Goal: Task Accomplishment & Management: Manage account settings

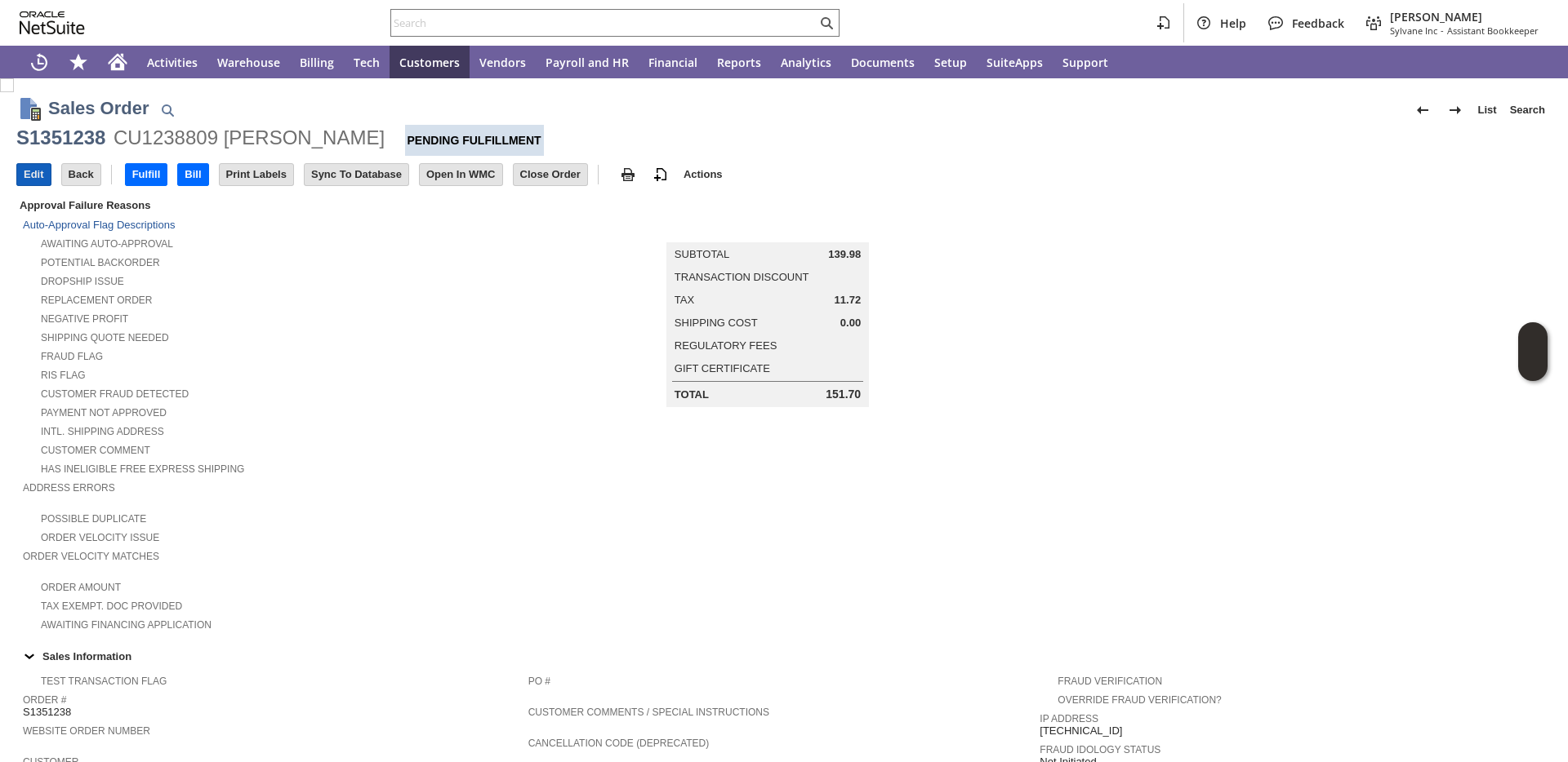
click at [40, 174] on input "Edit" at bounding box center [34, 175] width 33 height 22
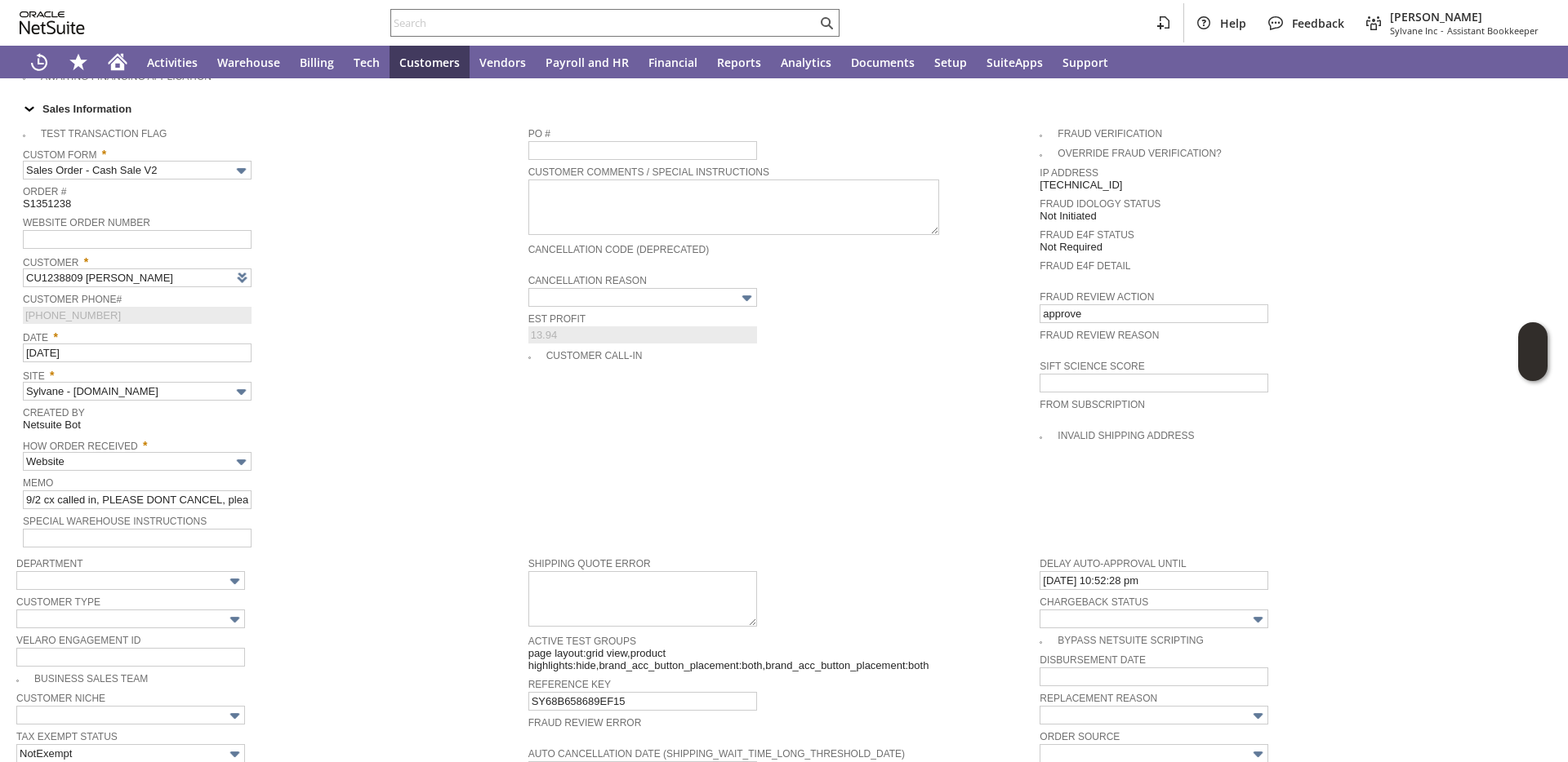
scroll to position [1066, 0]
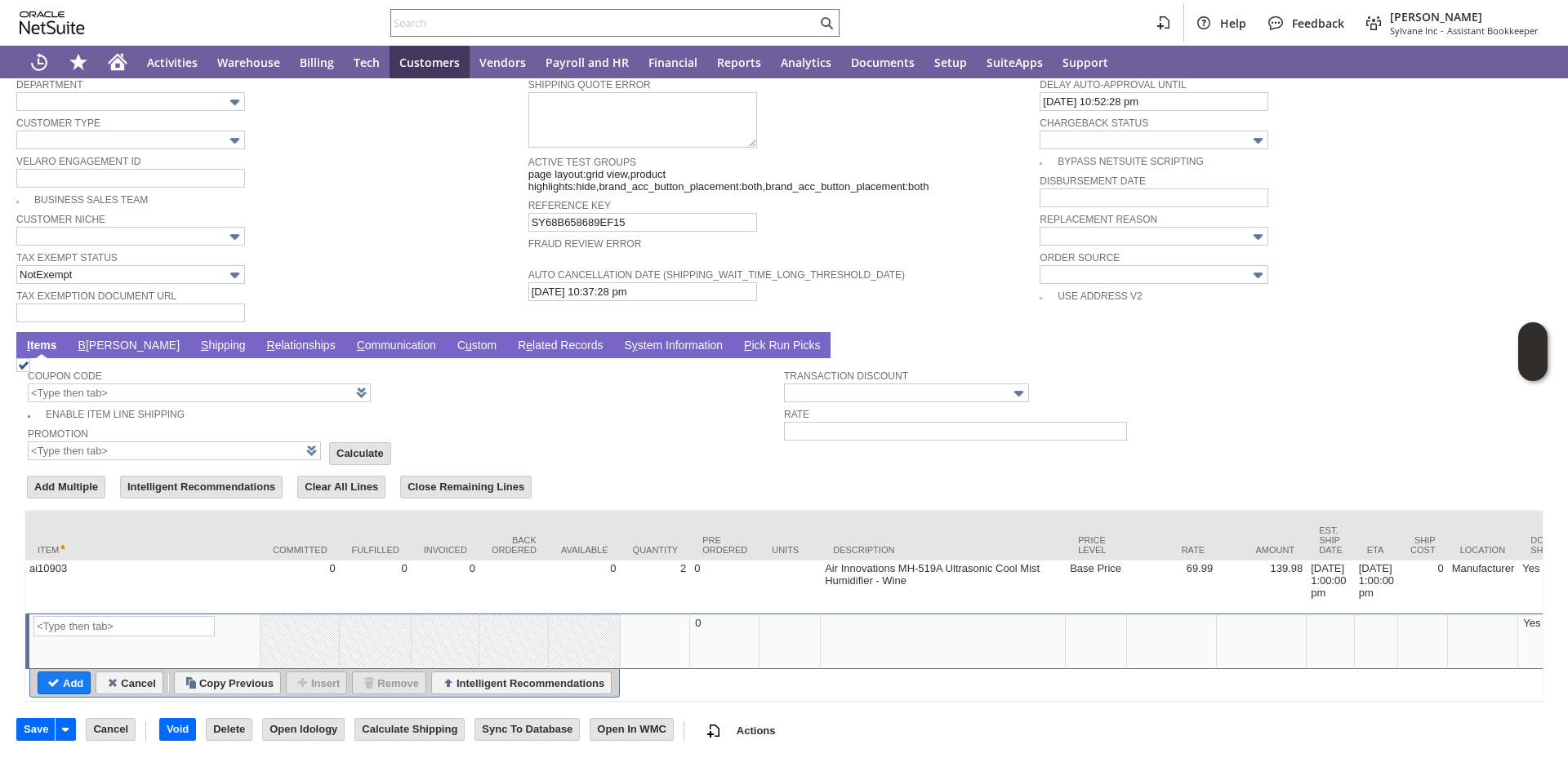
type input "Intelligent Recommendations ⁰"
click at [101, 336] on td "B [PERSON_NAME]" at bounding box center [128, 345] width 122 height 26
click at [102, 339] on link "B [PERSON_NAME]" at bounding box center [129, 347] width 110 height 16
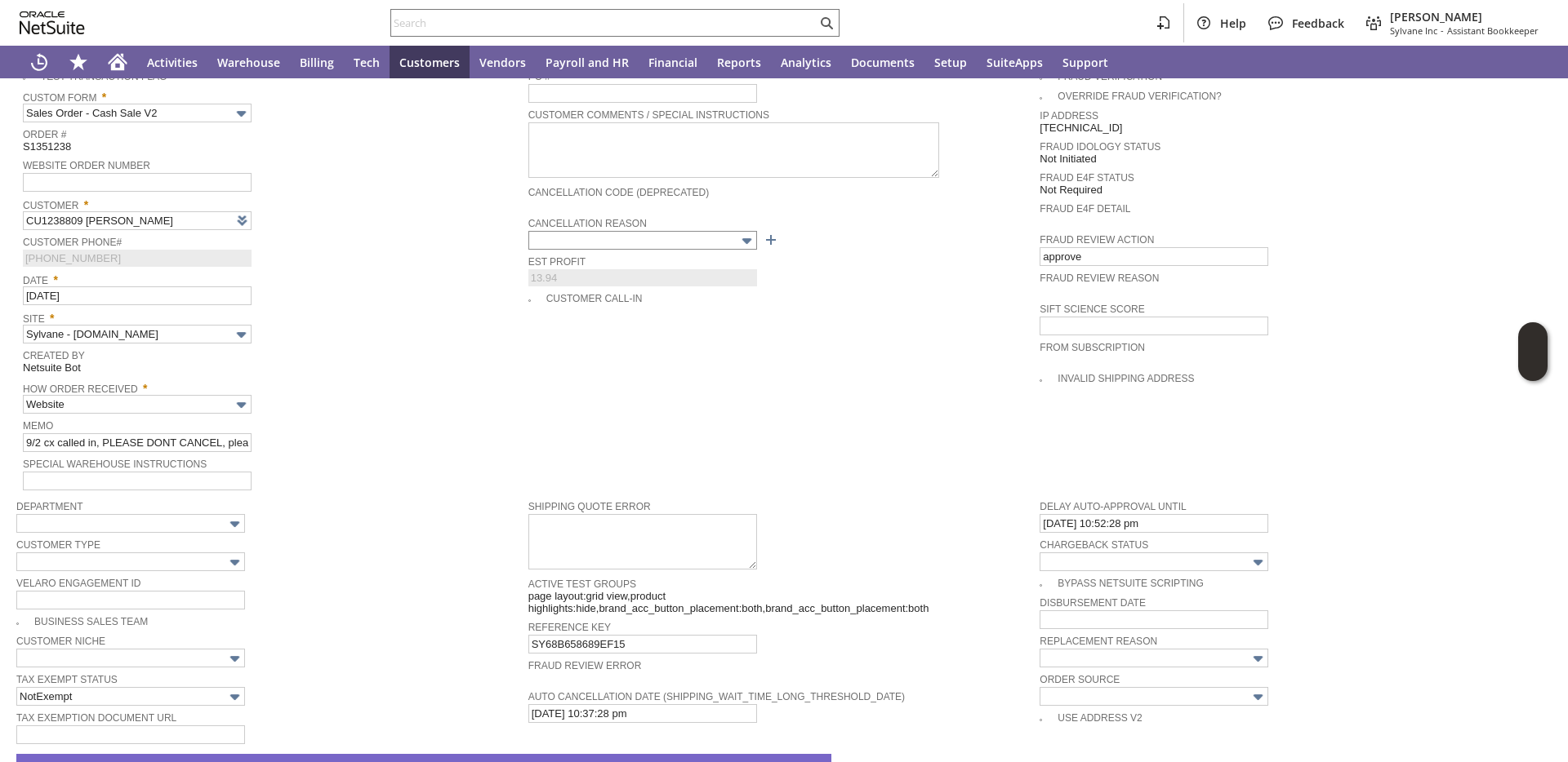
scroll to position [612, 0]
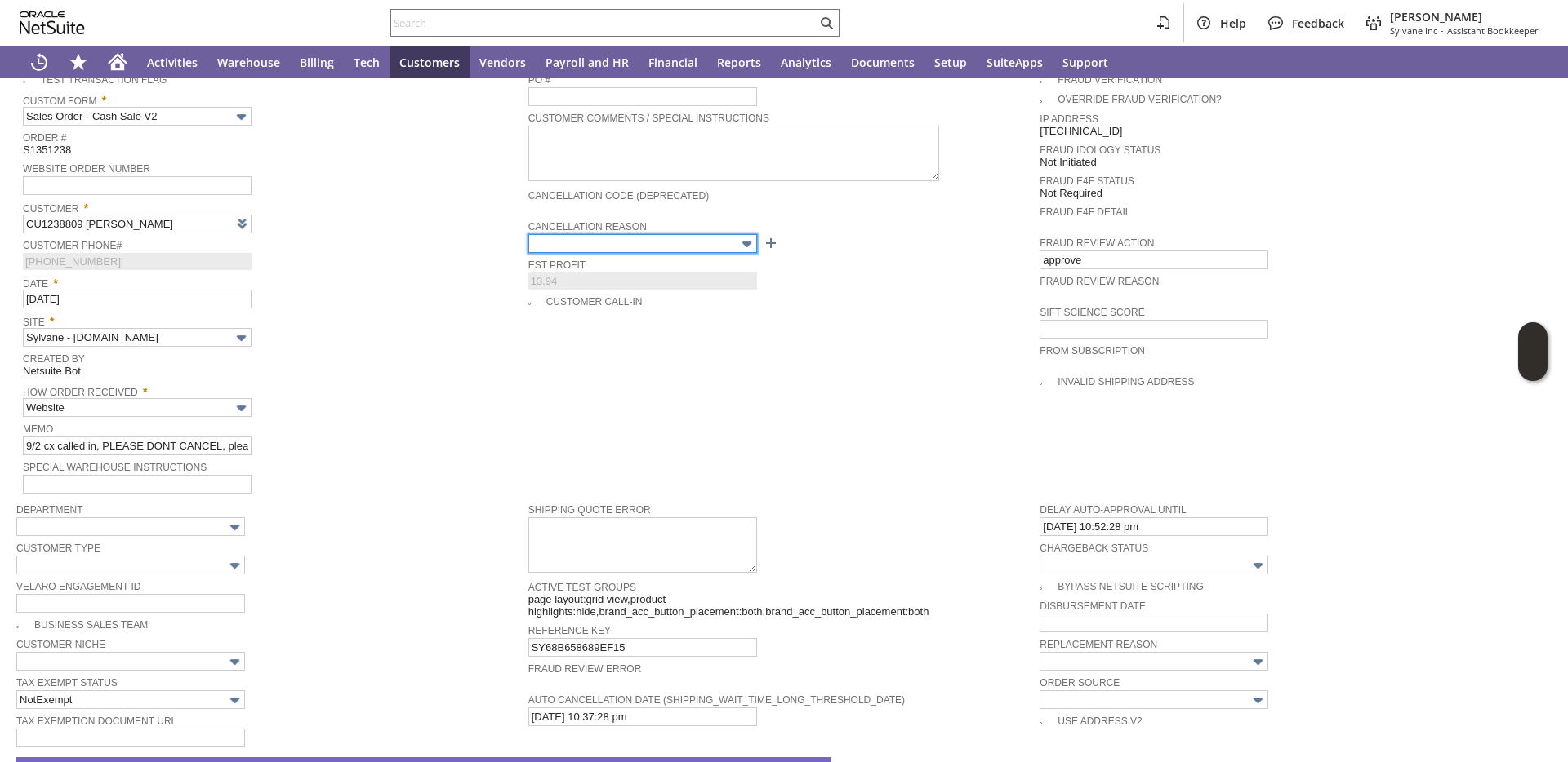
click at [559, 248] on input "text" at bounding box center [642, 243] width 228 height 19
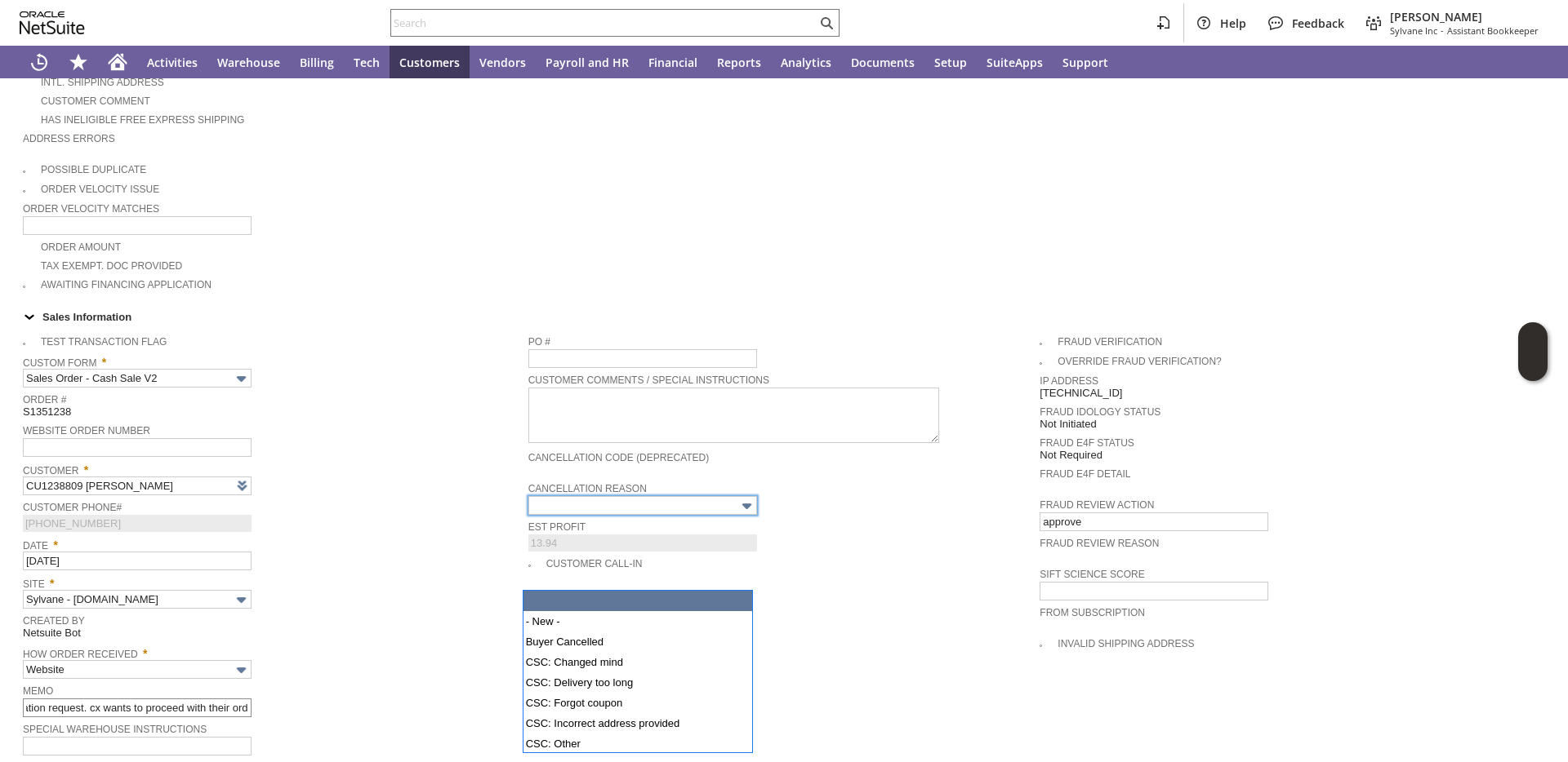
scroll to position [0, 0]
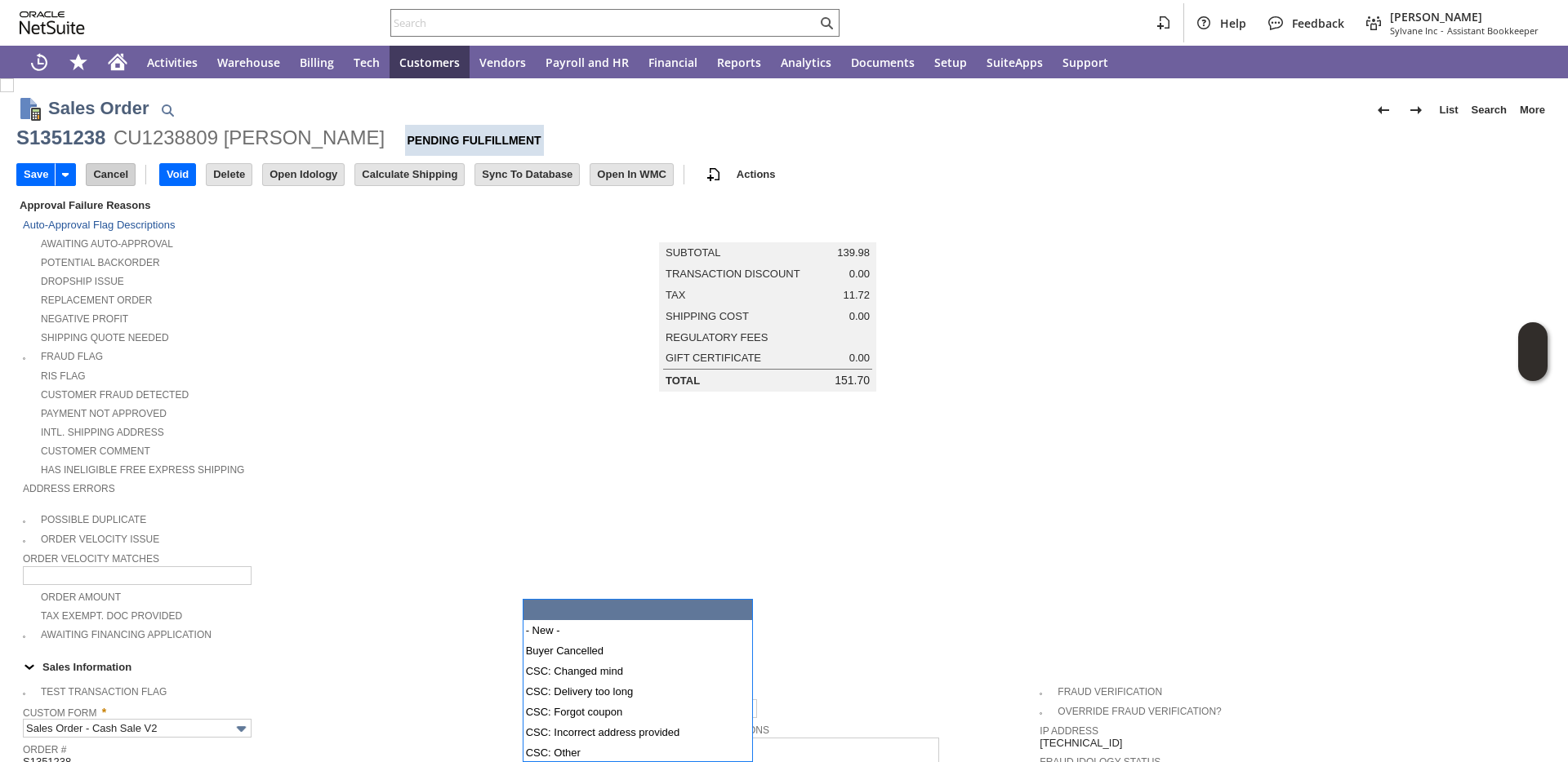
click at [125, 174] on input "Cancel" at bounding box center [110, 175] width 48 height 22
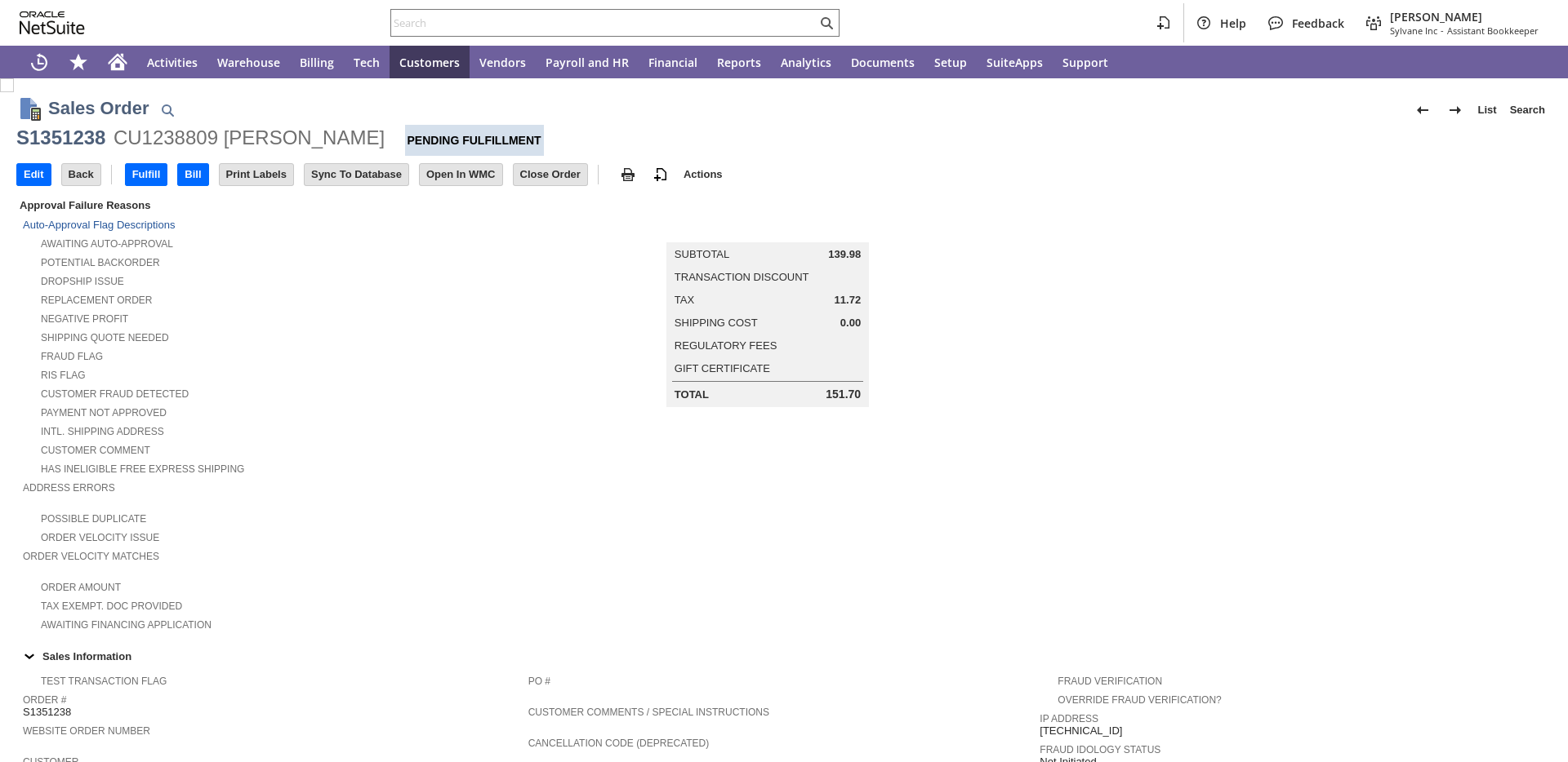
scroll to position [805, 0]
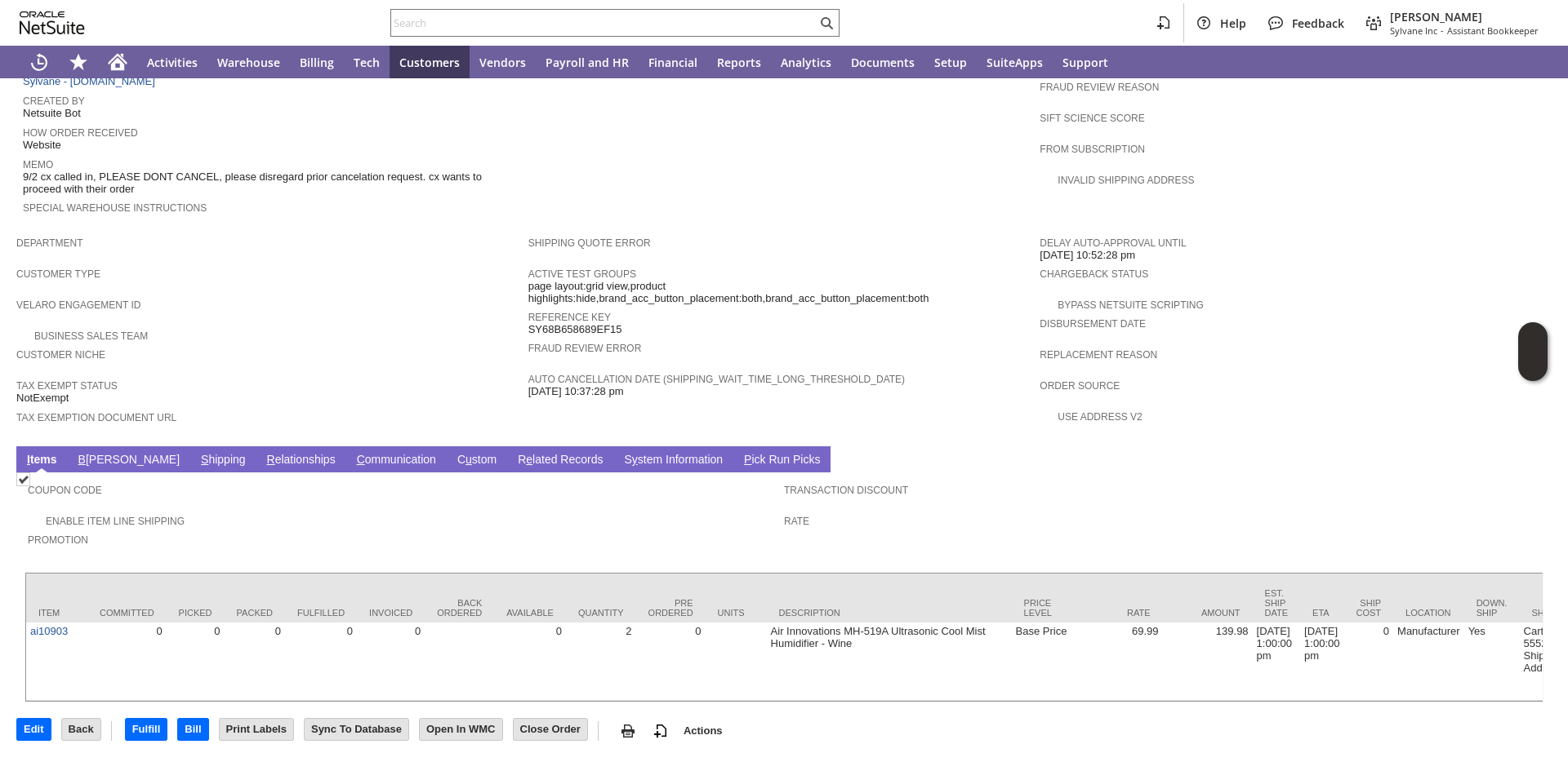
click at [620, 453] on link "S y stem Information" at bounding box center [673, 461] width 107 height 16
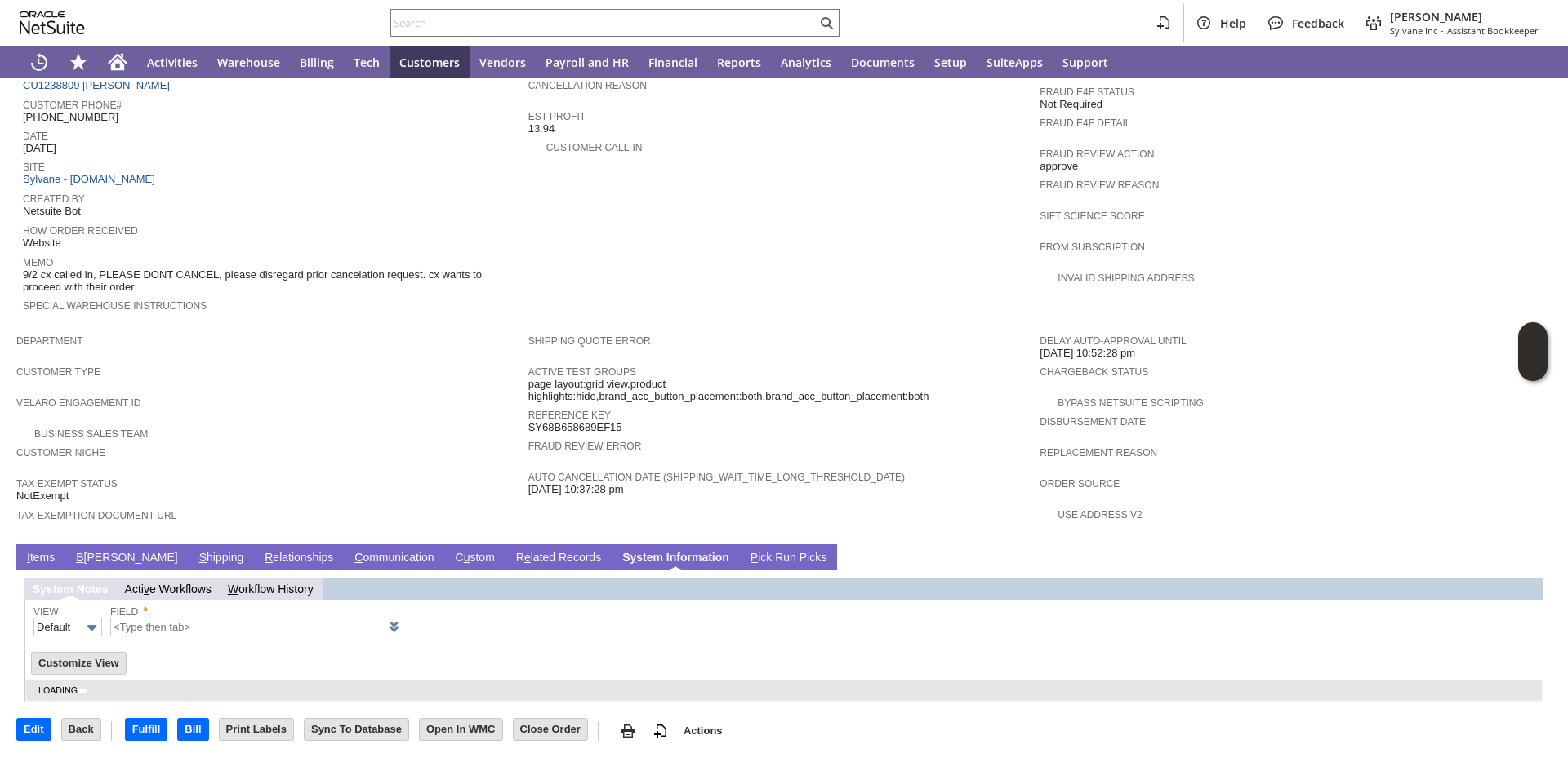
type input "1 to 25 of 94"
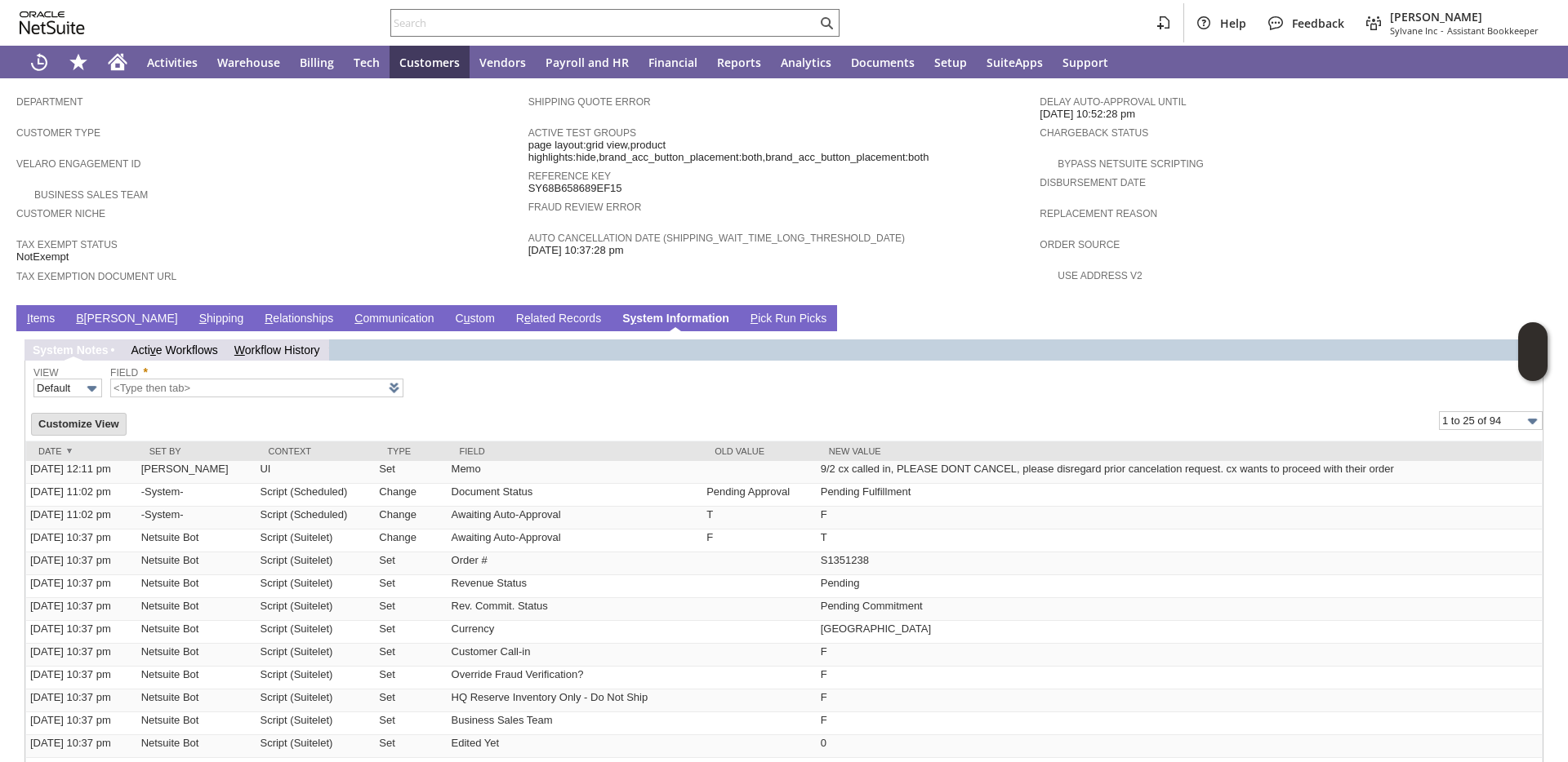
scroll to position [924, 0]
